Goal: Information Seeking & Learning: Learn about a topic

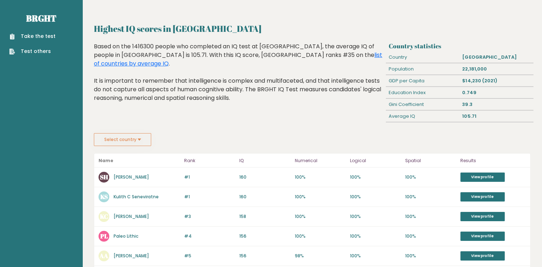
click at [27, 38] on link "Take the test" at bounding box center [32, 37] width 46 height 8
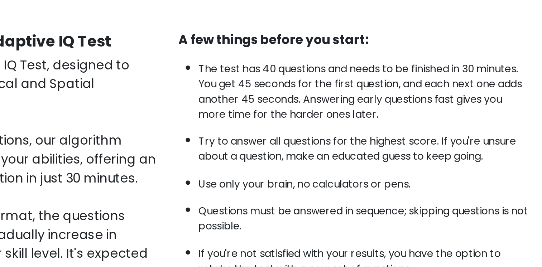
click at [403, 131] on li "Try to answer all questions for the highest score. If you're unsure about a que…" at bounding box center [381, 139] width 189 height 21
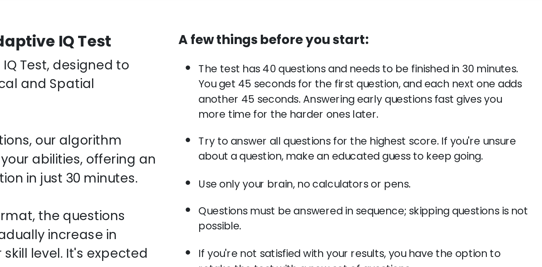
click at [389, 159] on li "Use only your brain, no calculators or pens." at bounding box center [381, 160] width 189 height 12
click at [389, 156] on li "Use only your brain, no calculators or pens." at bounding box center [381, 160] width 189 height 12
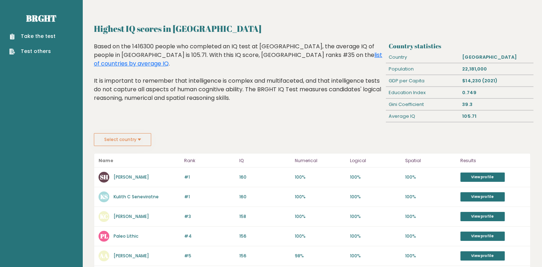
click at [36, 48] on link "Test others" at bounding box center [32, 52] width 46 height 8
click at [142, 139] on button "Select country" at bounding box center [122, 139] width 57 height 13
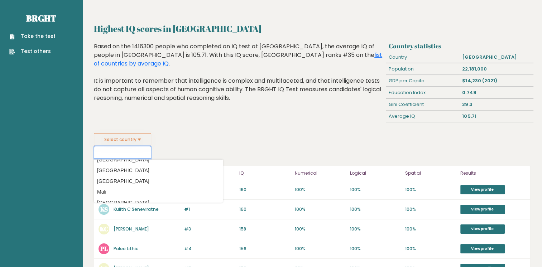
scroll to position [1402, 0]
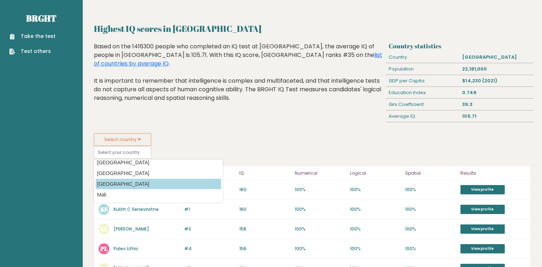
click at [149, 180] on option "[GEOGRAPHIC_DATA]" at bounding box center [158, 184] width 125 height 10
type input "[GEOGRAPHIC_DATA]"
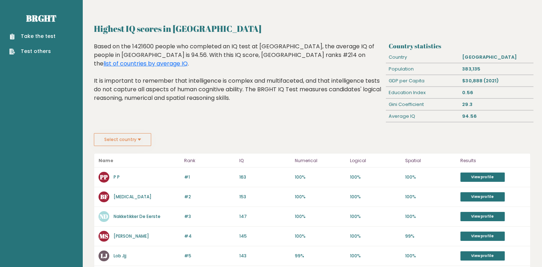
click at [142, 140] on button "Select country" at bounding box center [122, 139] width 57 height 13
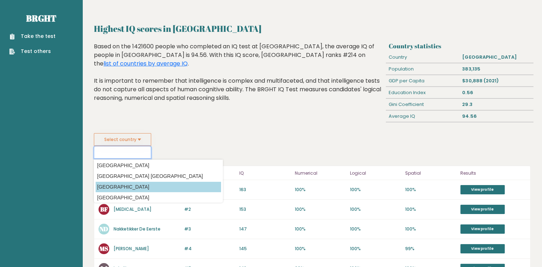
scroll to position [2505, 0]
click at [123, 186] on option "[GEOGRAPHIC_DATA]" at bounding box center [158, 187] width 125 height 10
type input "[GEOGRAPHIC_DATA]"
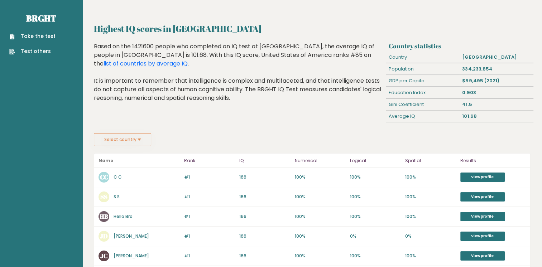
scroll to position [6, 0]
